Goal: Task Accomplishment & Management: Use online tool/utility

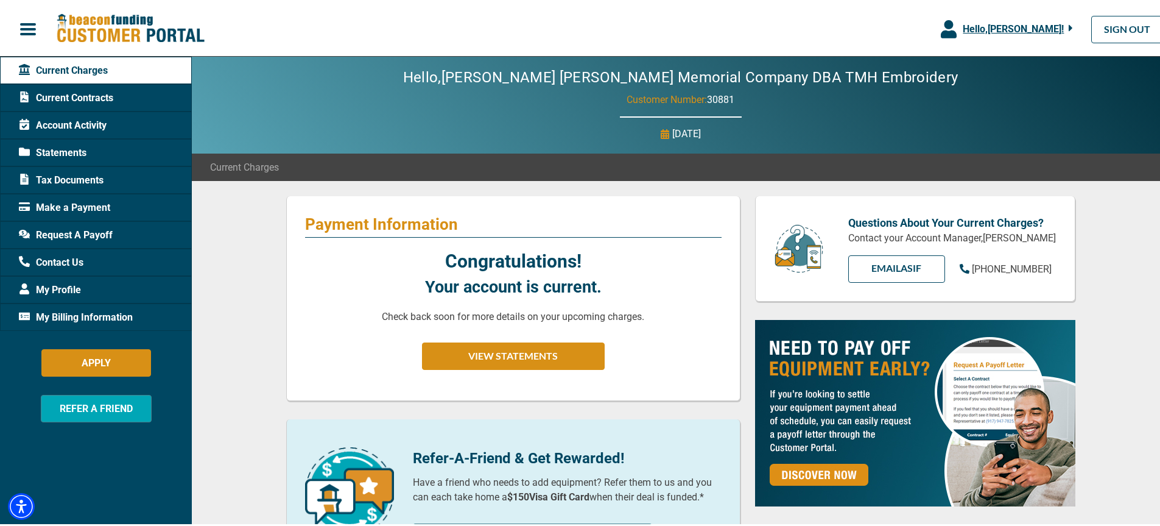
click at [66, 151] on span "Statements" at bounding box center [53, 151] width 68 height 15
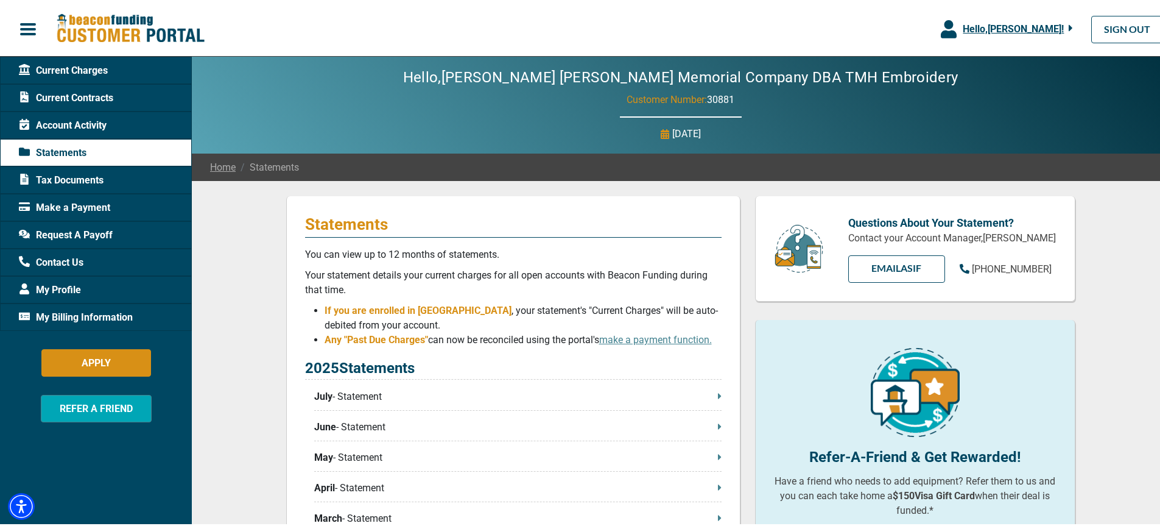
click at [69, 178] on span "Tax Documents" at bounding box center [61, 178] width 85 height 15
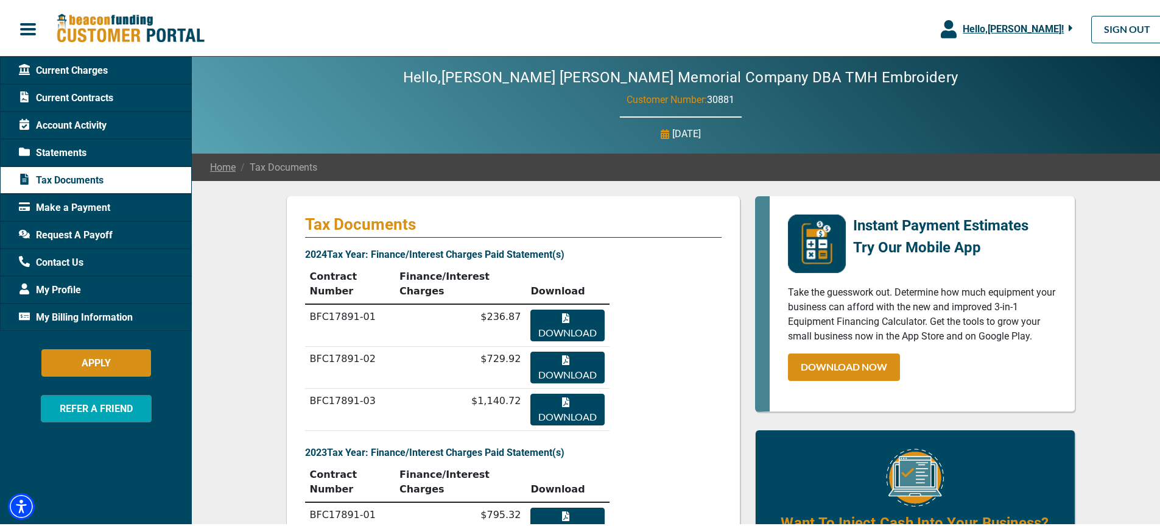
scroll to position [61, 0]
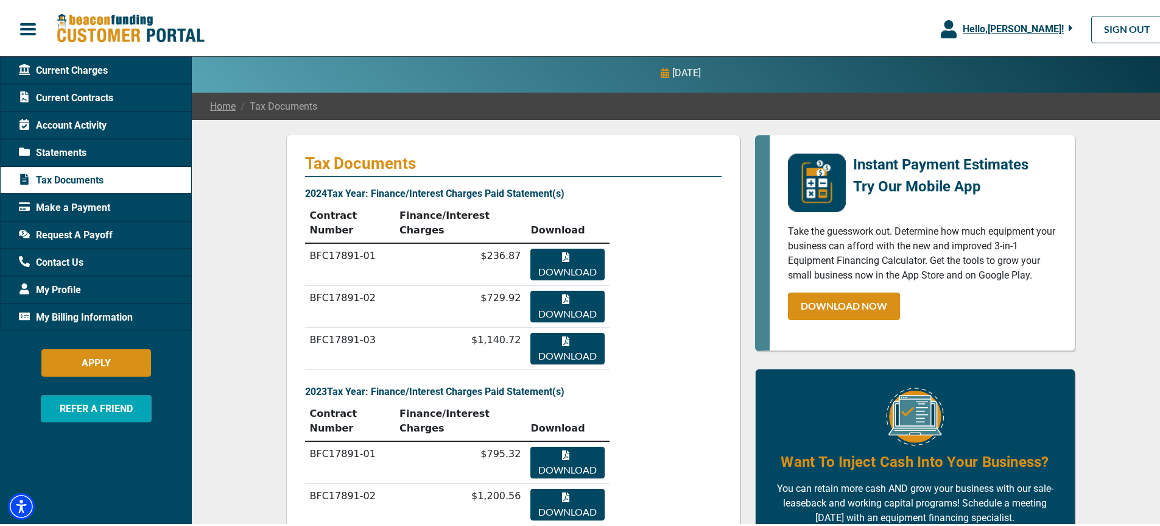
click at [91, 232] on span "Request A Payoff" at bounding box center [66, 233] width 94 height 15
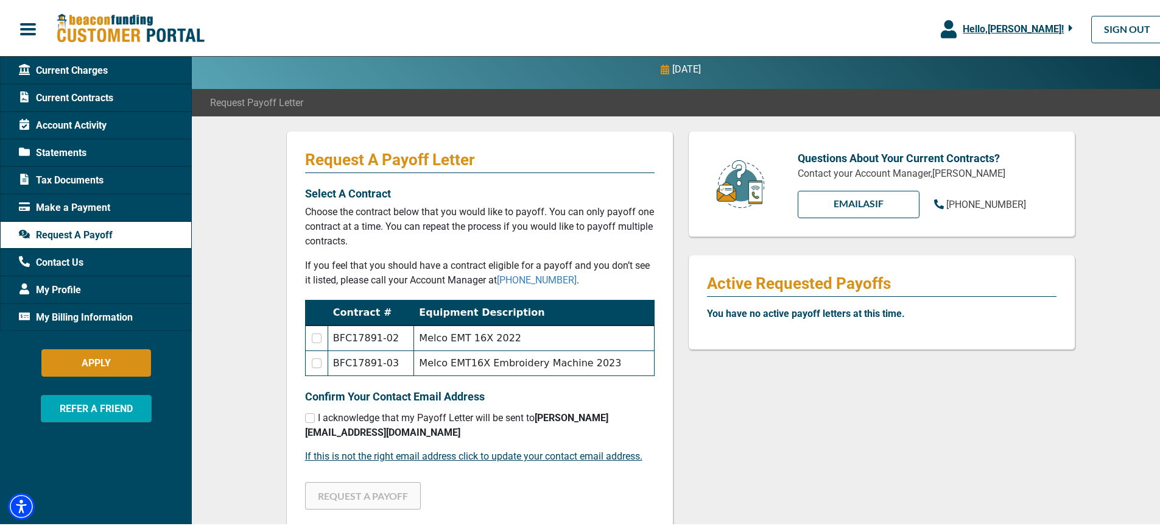
scroll to position [122, 0]
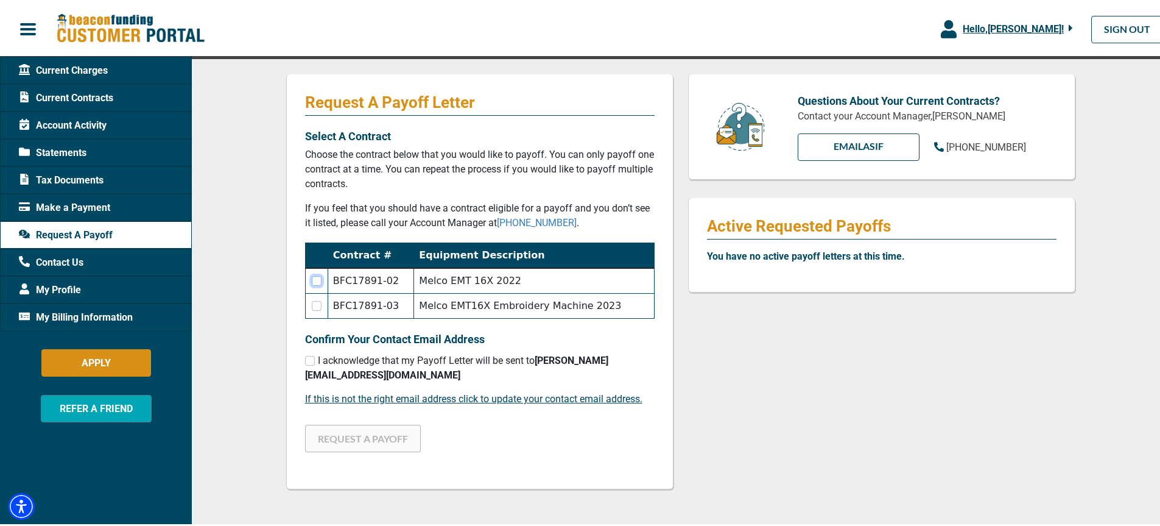
click at [312, 280] on input "checkbox" at bounding box center [317, 279] width 10 height 10
checkbox input "true"
click at [312, 303] on input "checkbox" at bounding box center [317, 304] width 10 height 10
checkbox input "true"
checkbox input "false"
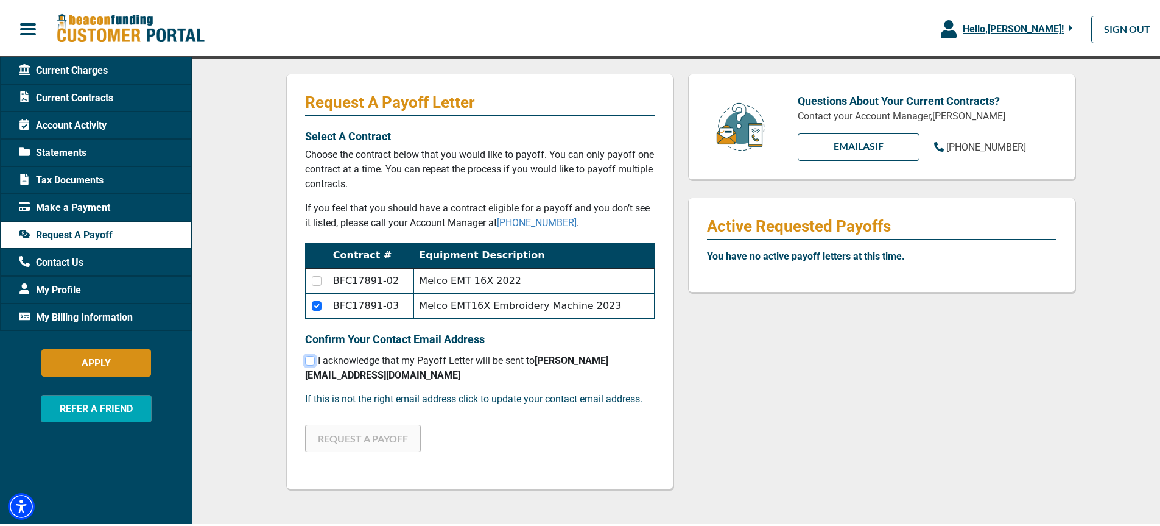
click at [306, 362] on input "checkbox" at bounding box center [310, 359] width 10 height 10
checkbox input "true"
click at [359, 427] on button "REQUEST A PAYOFF" at bounding box center [363, 436] width 116 height 27
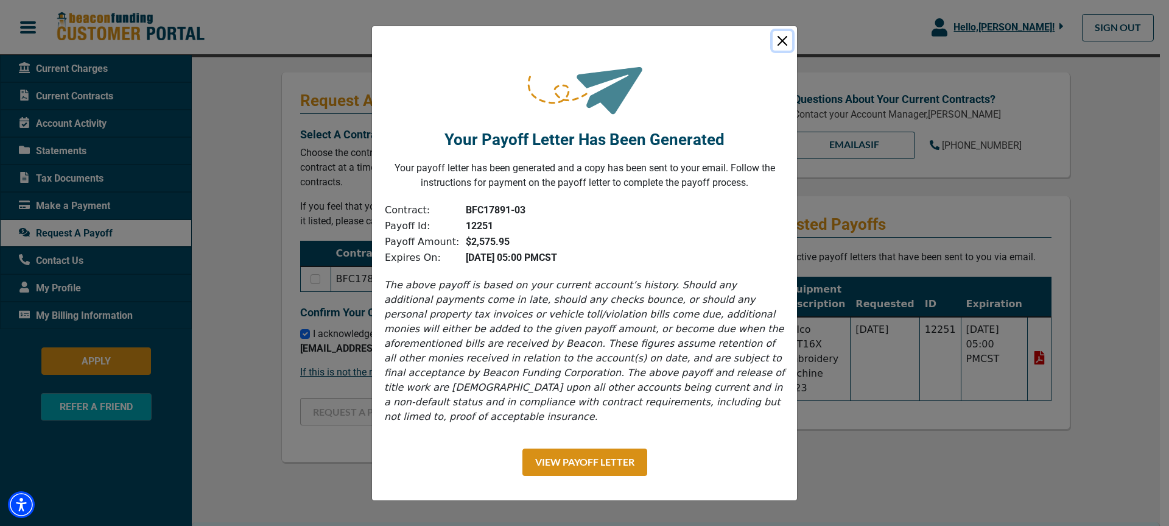
click at [786, 49] on button "Close" at bounding box center [782, 40] width 19 height 19
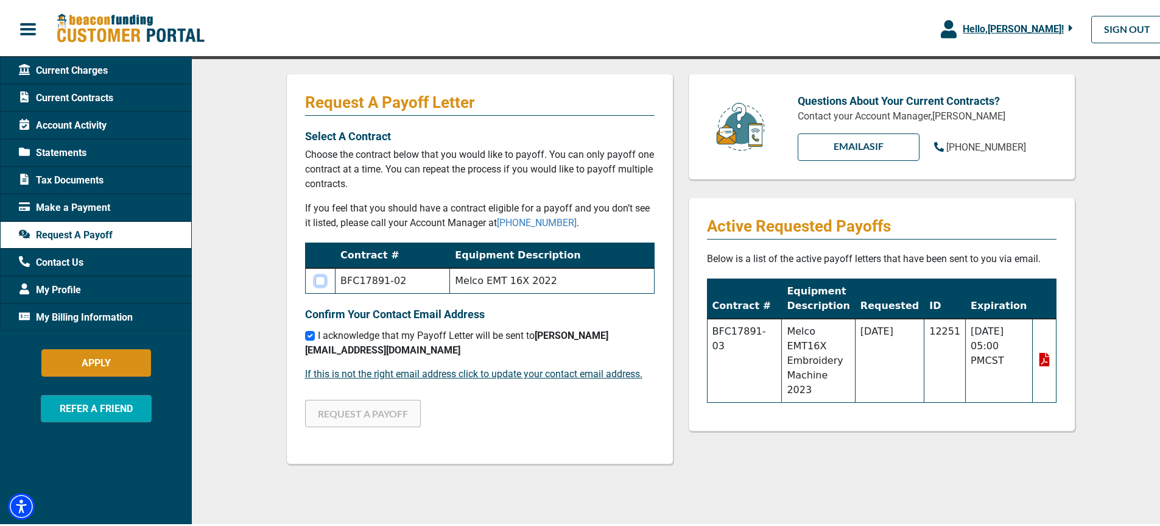
click at [319, 279] on input "checkbox" at bounding box center [320, 279] width 10 height 10
checkbox input "true"
click at [371, 398] on button "REQUEST A PAYOFF" at bounding box center [363, 411] width 116 height 27
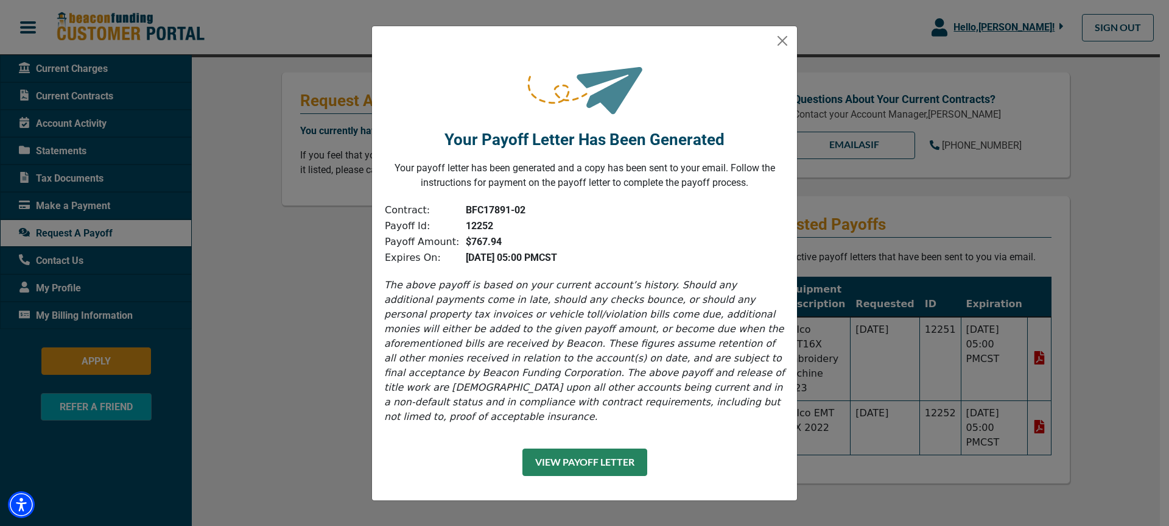
click at [598, 460] on button "View Payoff Letter" at bounding box center [585, 461] width 125 height 27
click at [787, 46] on button "Close" at bounding box center [782, 40] width 19 height 19
